Goal: Task Accomplishment & Management: Use online tool/utility

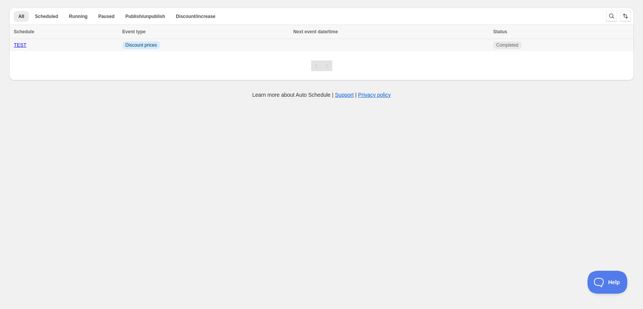
click at [420, 43] on td at bounding box center [391, 45] width 200 height 13
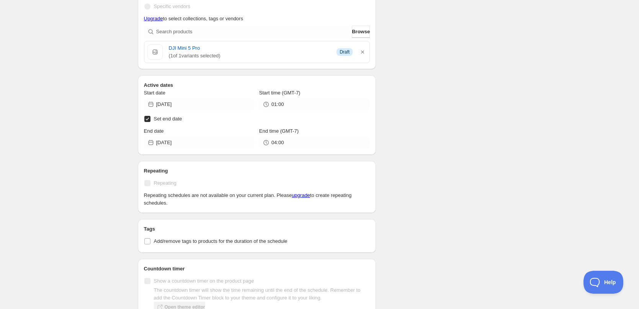
scroll to position [268, 0]
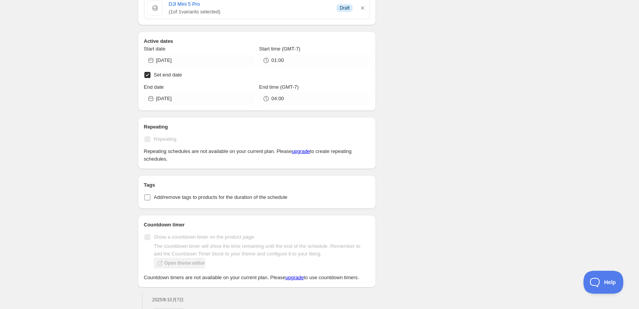
click at [146, 197] on input "Add/remove tags to products for the duration of the schedule" at bounding box center [147, 198] width 6 height 6
checkbox input "true"
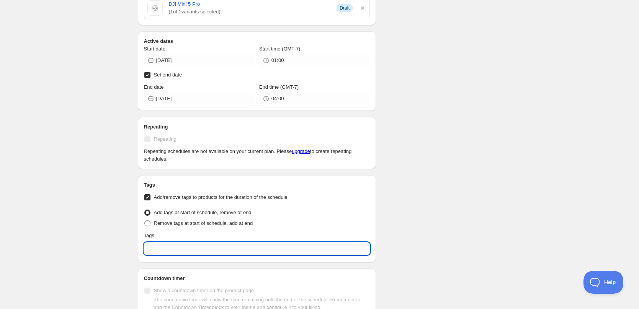
click at [173, 250] on input "text" at bounding box center [257, 249] width 226 height 12
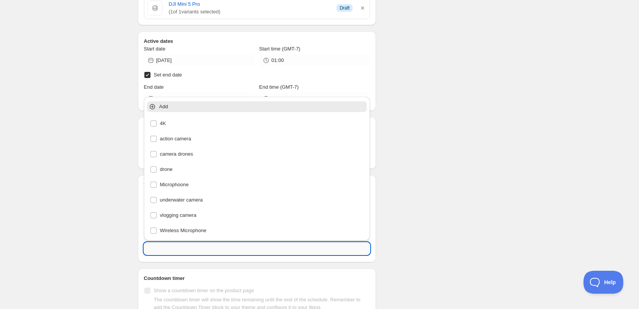
click at [191, 251] on input "text" at bounding box center [257, 249] width 226 height 12
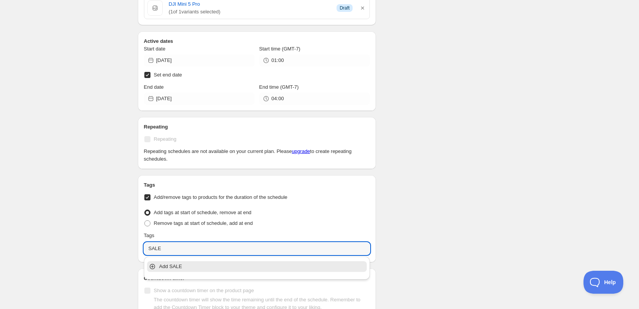
click at [187, 268] on p "Add SALE" at bounding box center [262, 267] width 206 height 8
type input "SALE"
click at [468, 172] on div "Schedule name TEST Your customers won't see this Value Percentage Fixed amount …" at bounding box center [317, 83] width 370 height 656
